Goal: Task Accomplishment & Management: Use online tool/utility

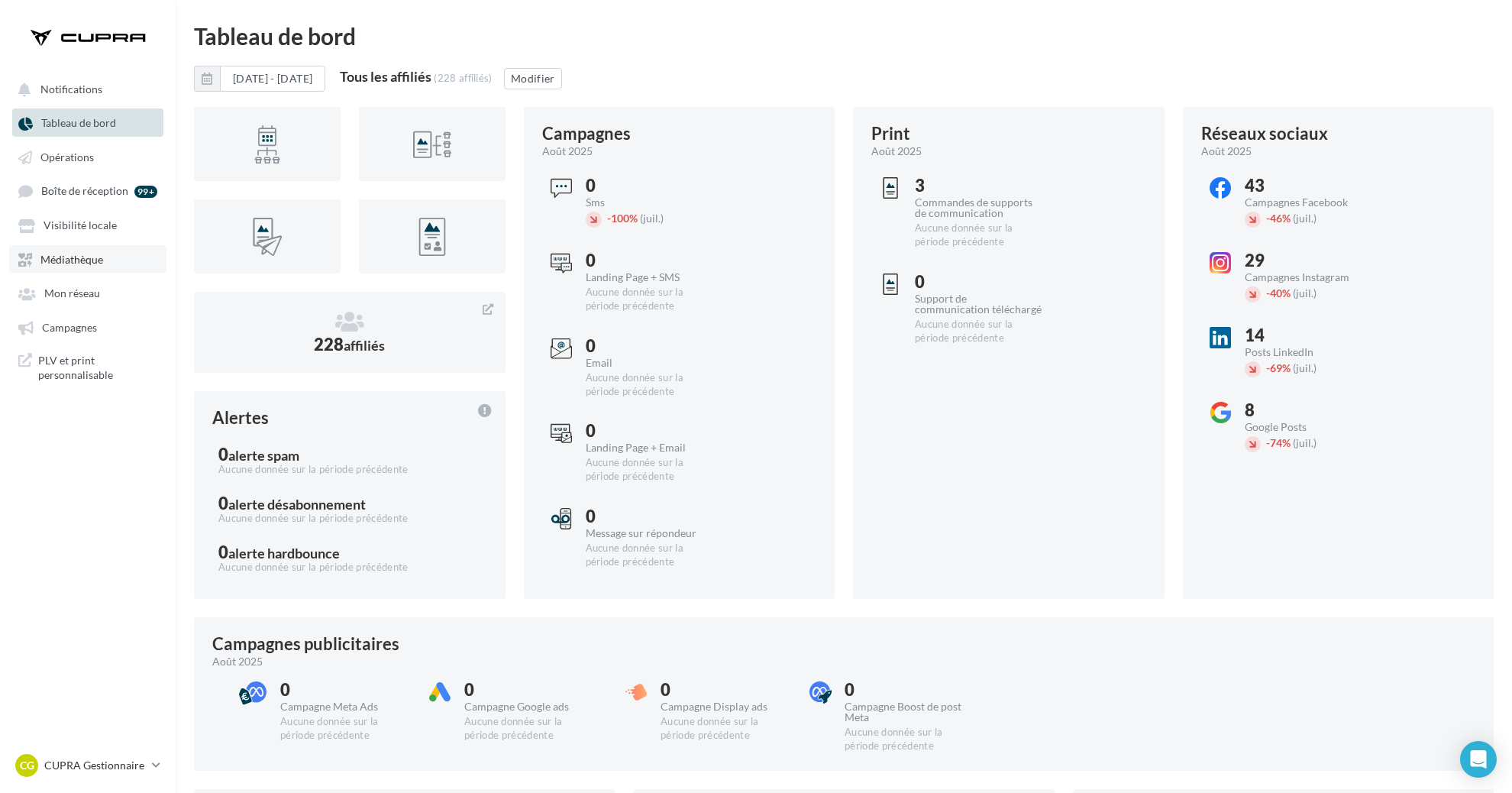
click at [80, 255] on link "Médiathèque" at bounding box center [88, 259] width 158 height 27
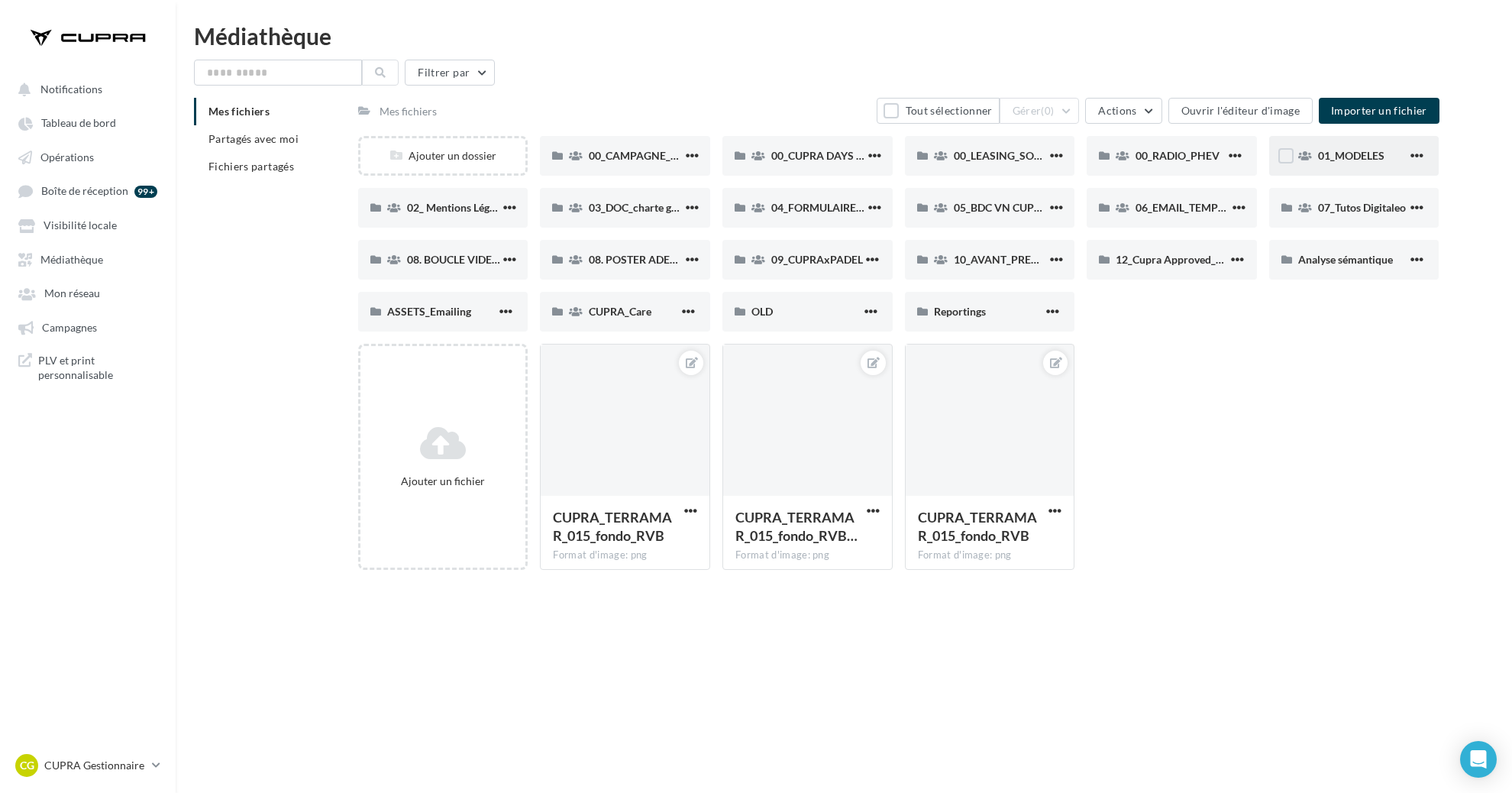
click at [1386, 142] on div "01_MODELES" at bounding box center [1355, 155] width 171 height 39
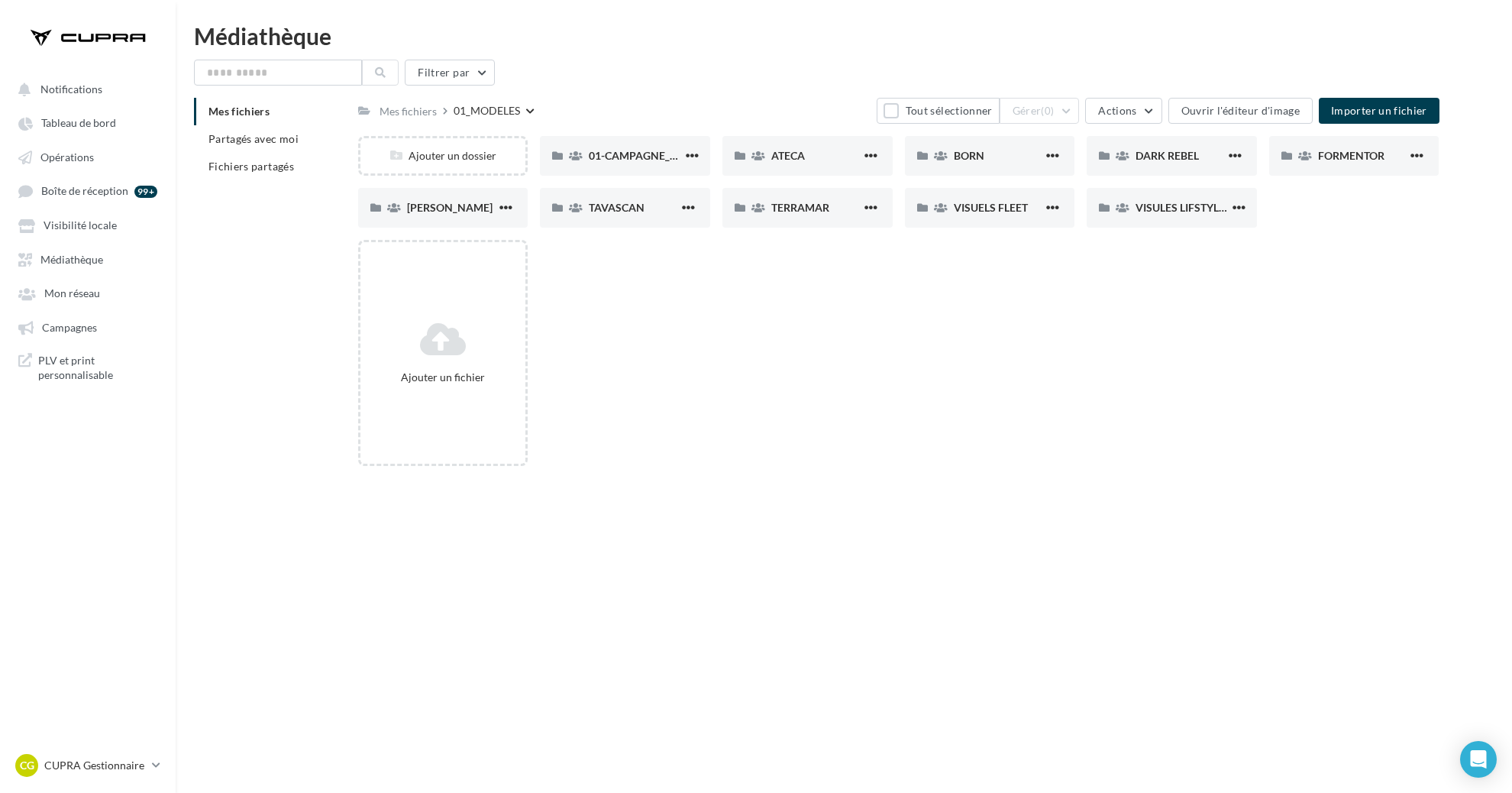
click at [609, 285] on div "Ajouter un fichier" at bounding box center [904, 359] width 1094 height 238
click at [945, 166] on div "BORN" at bounding box center [991, 155] width 171 height 39
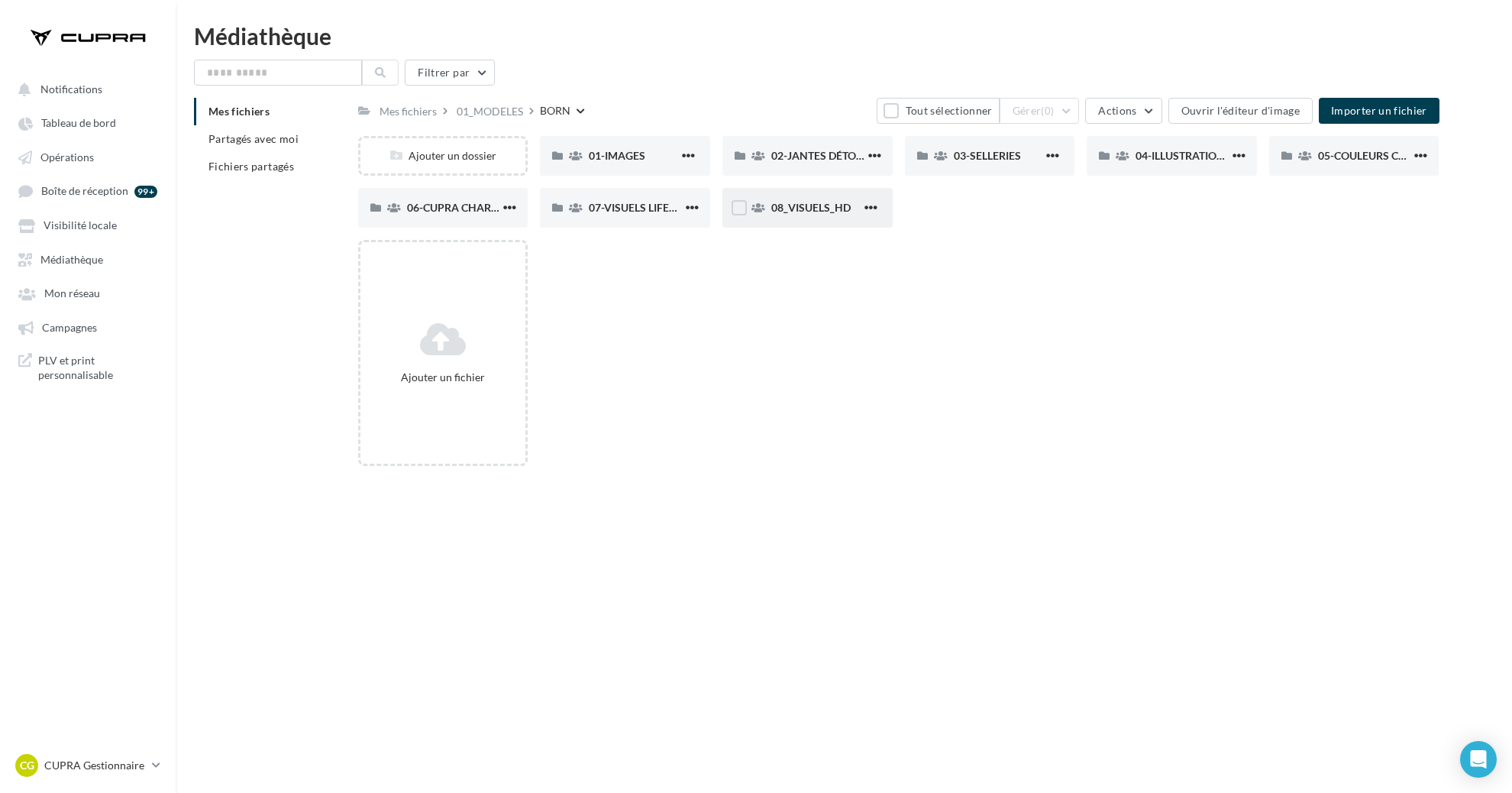
click at [782, 218] on div "08_VISUELS_HD" at bounding box center [808, 207] width 171 height 39
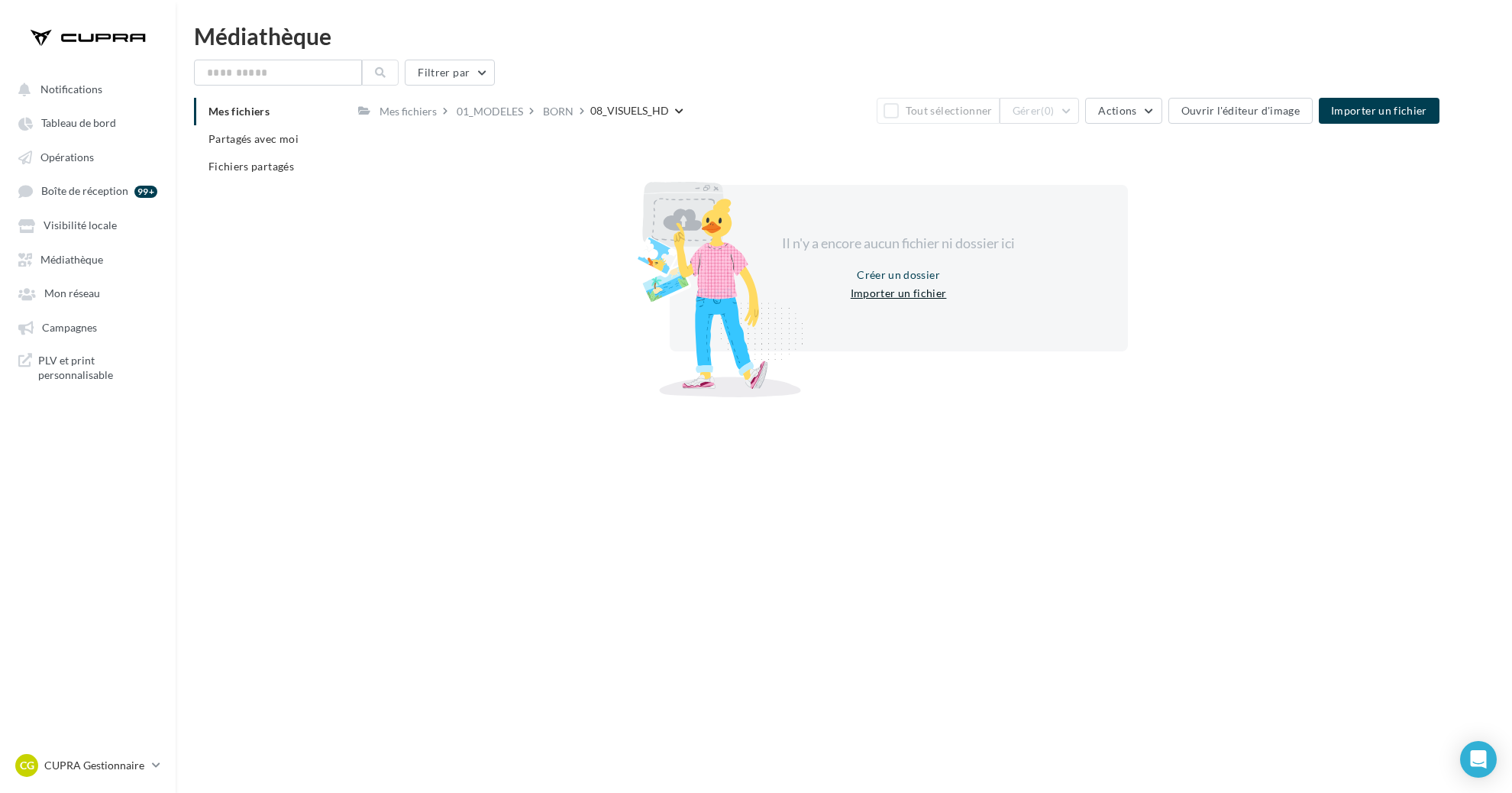
click at [903, 298] on button "Importer un fichier" at bounding box center [899, 293] width 109 height 19
click at [966, 365] on div "Il n'y a encore aucun fichier ni dossier ici Créer un dossier Importer un fichi…" at bounding box center [899, 268] width 1081 height 264
click at [880, 295] on button "Importer un fichier" at bounding box center [899, 293] width 109 height 19
